Goal: Find specific page/section: Find specific page/section

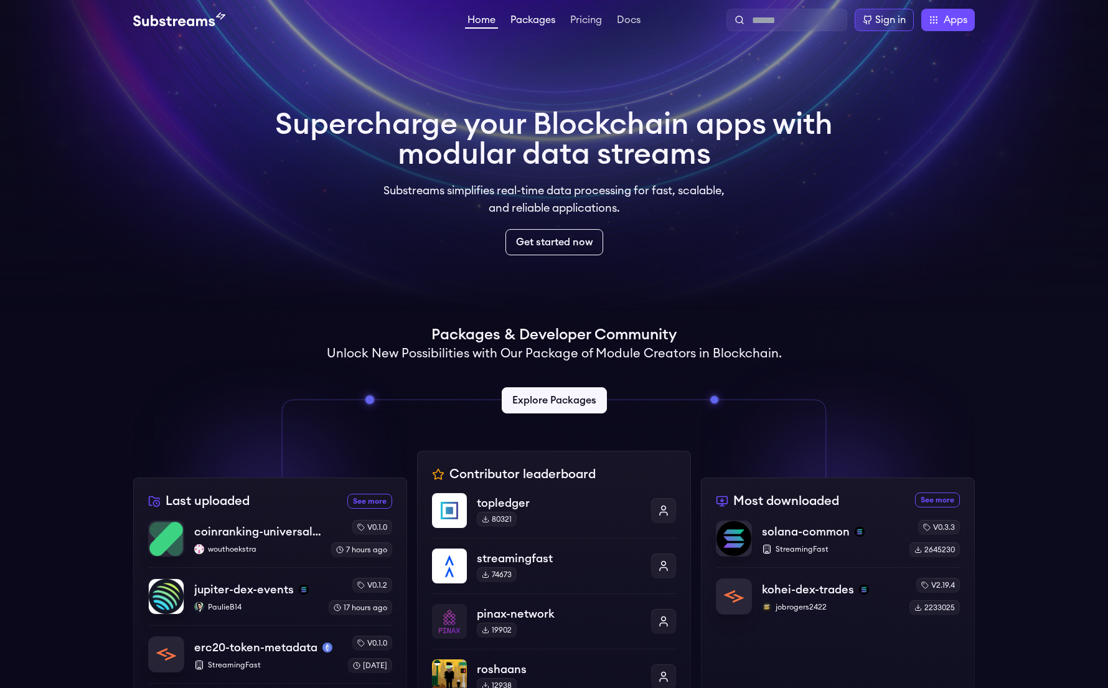
click at [533, 20] on link "Packages" at bounding box center [533, 21] width 50 height 12
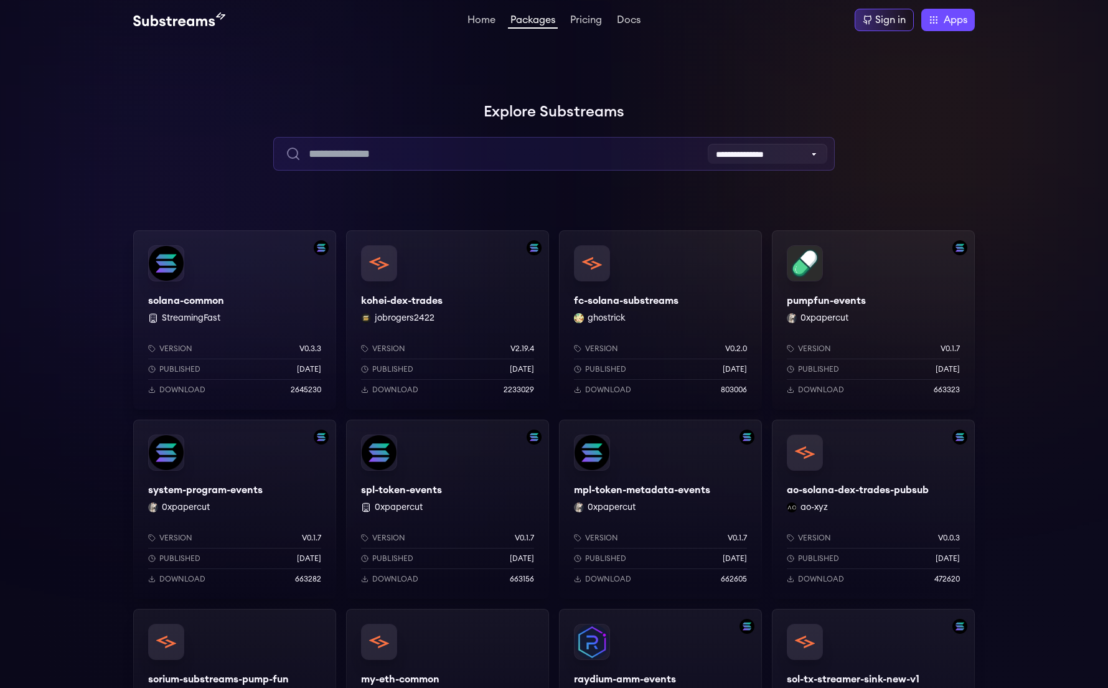
click at [423, 149] on input "text" at bounding box center [553, 154] width 561 height 34
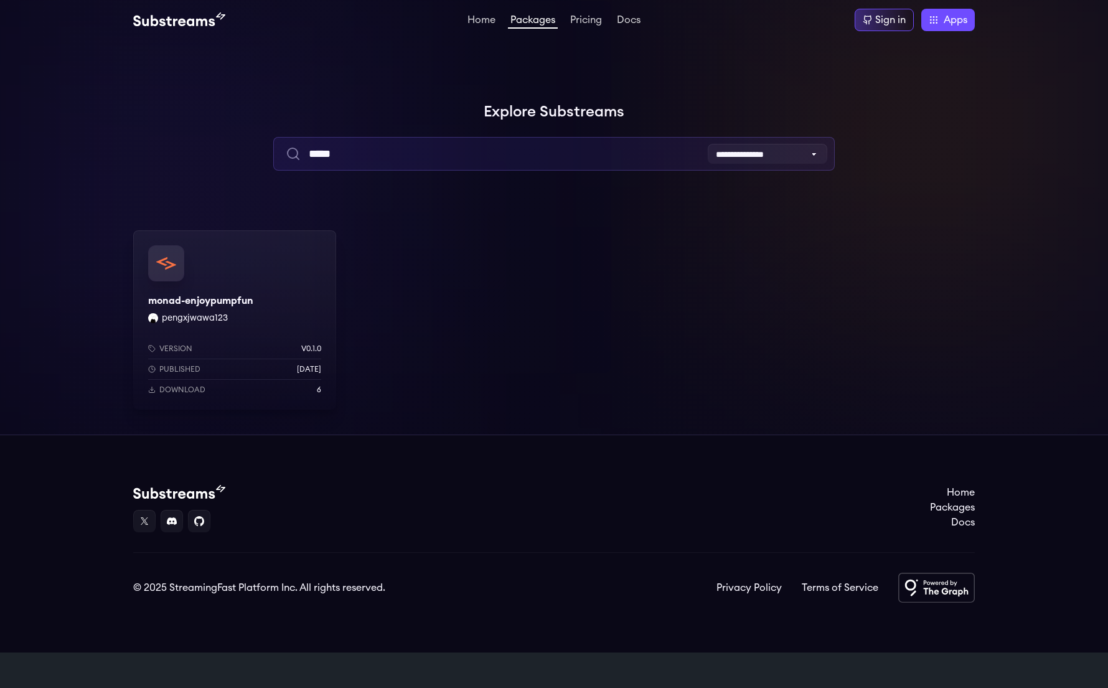
type input "*****"
